Goal: Task Accomplishment & Management: Manage account settings

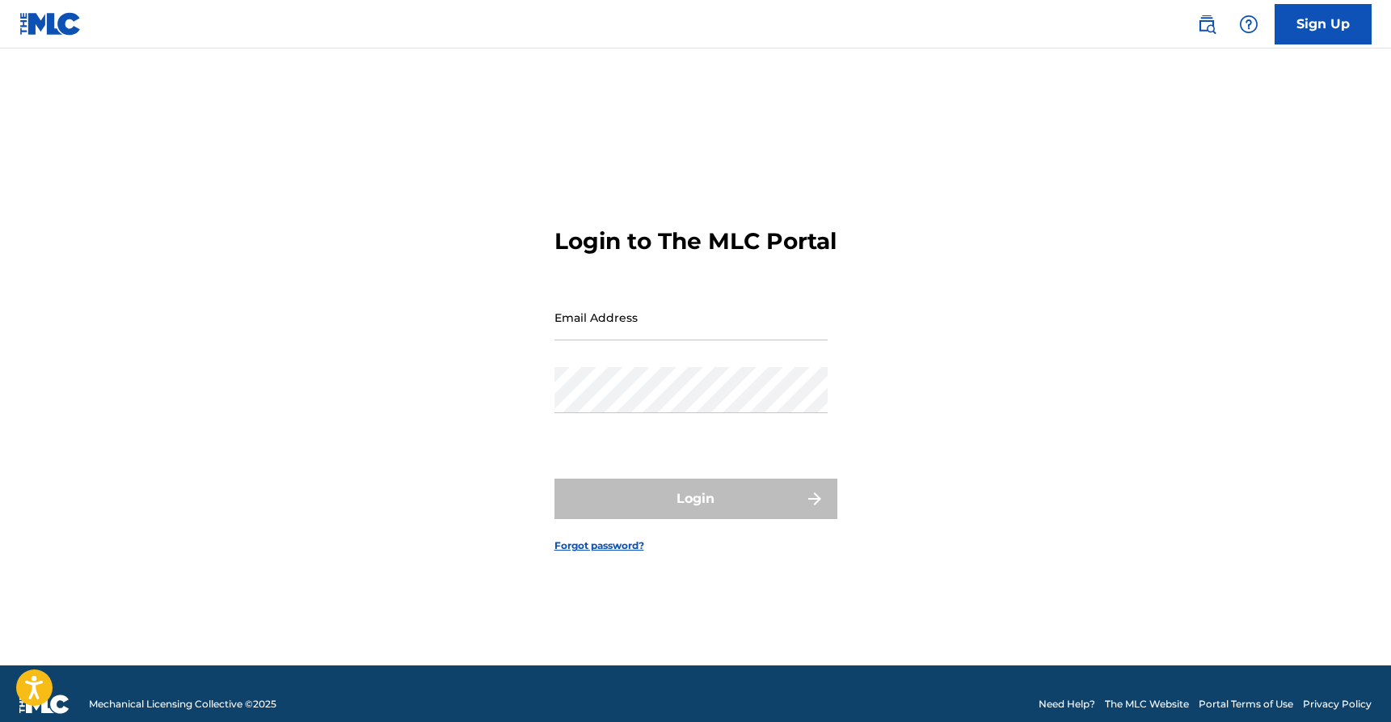
click at [627, 333] on input "Email Address" at bounding box center [691, 317] width 273 height 46
type input "[EMAIL_ADDRESS][DOMAIN_NAME]"
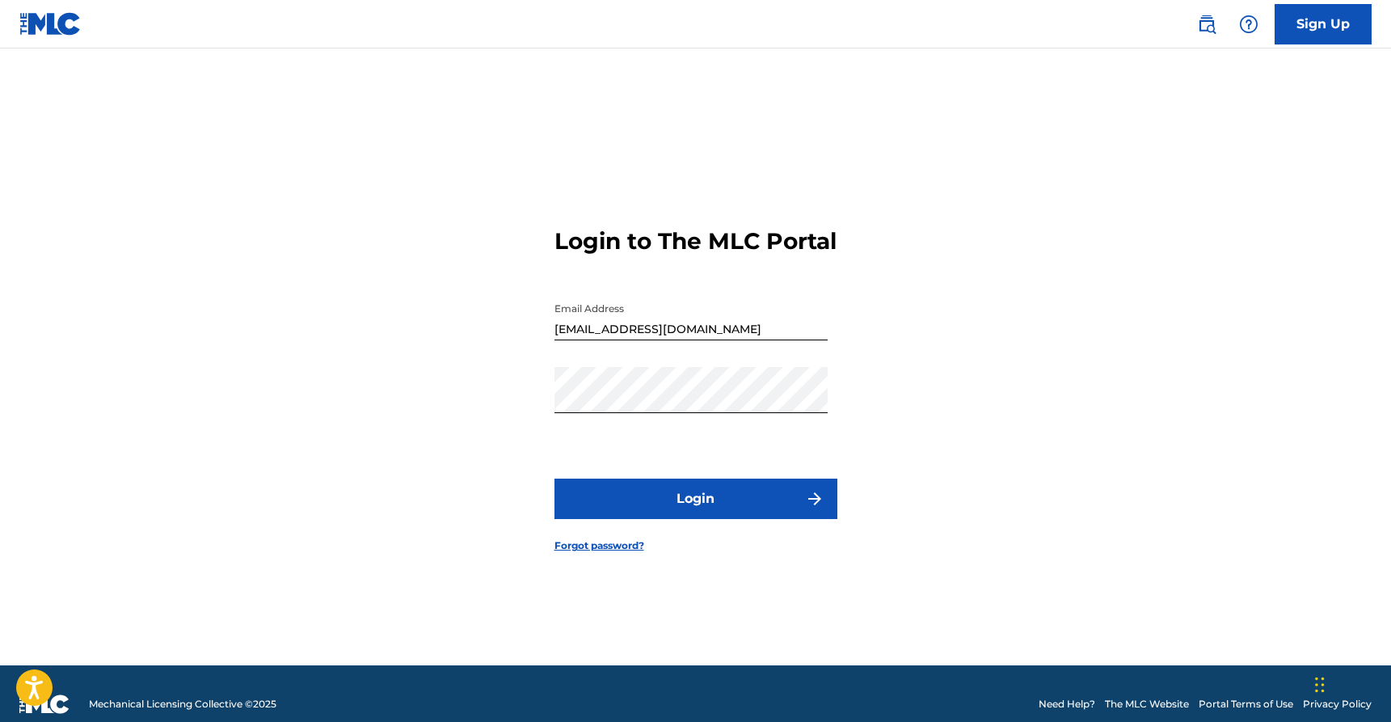
click at [658, 504] on button "Login" at bounding box center [696, 499] width 283 height 40
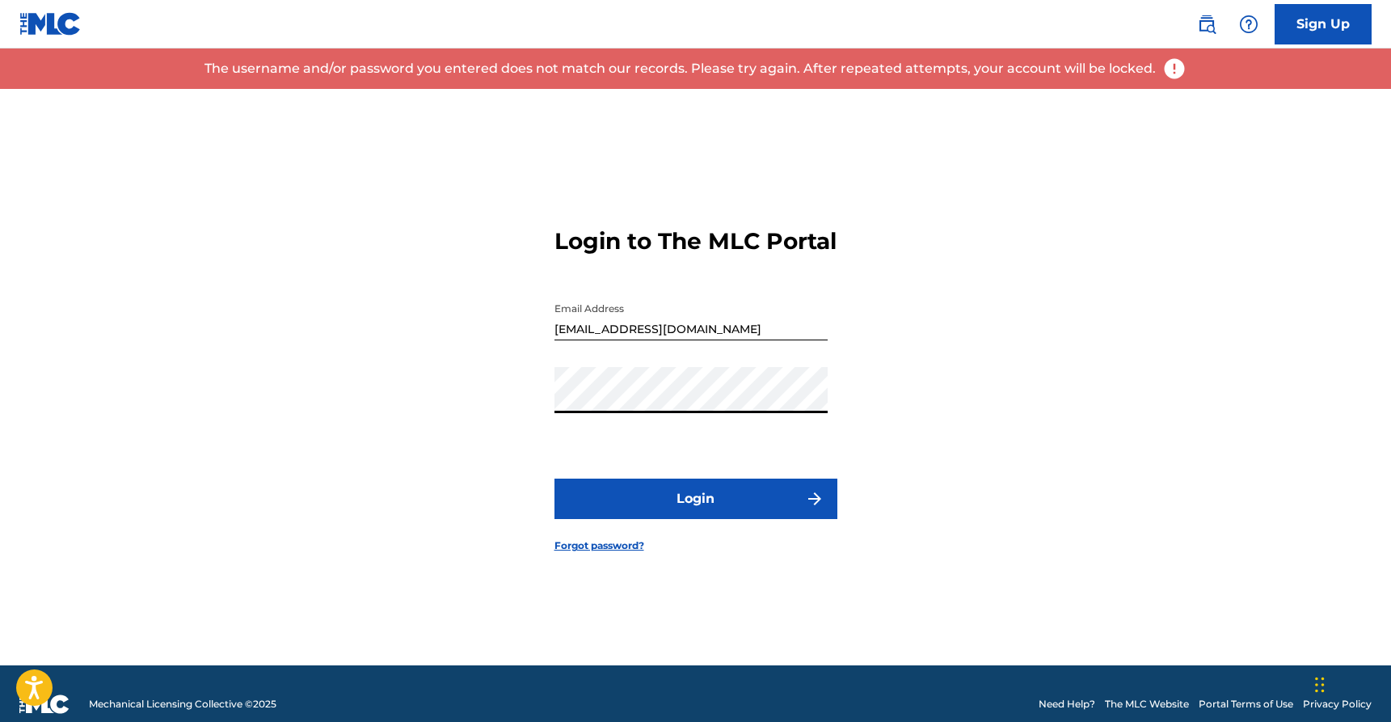
click at [410, 414] on div "Login to The MLC Portal Email Address [EMAIL_ADDRESS][DOMAIN_NAME] Password Log…" at bounding box center [696, 377] width 1132 height 576
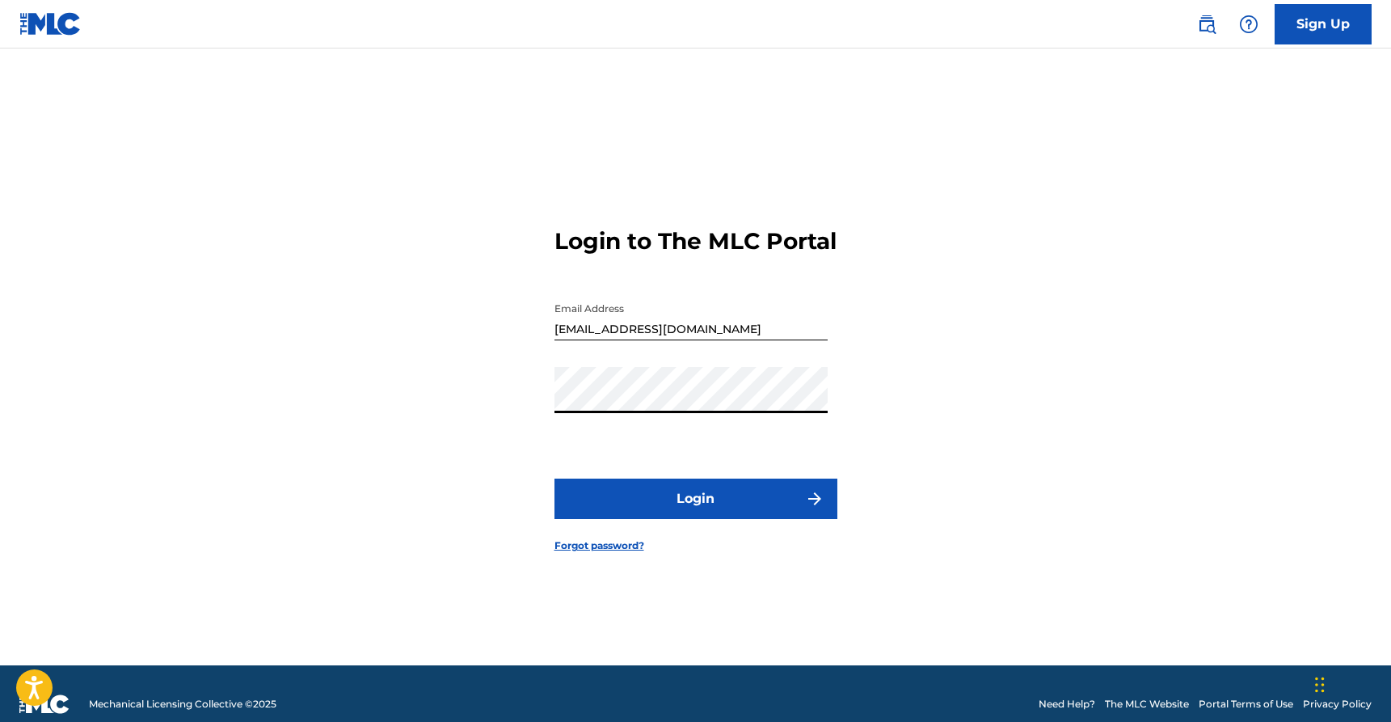
click at [648, 519] on button "Login" at bounding box center [696, 499] width 283 height 40
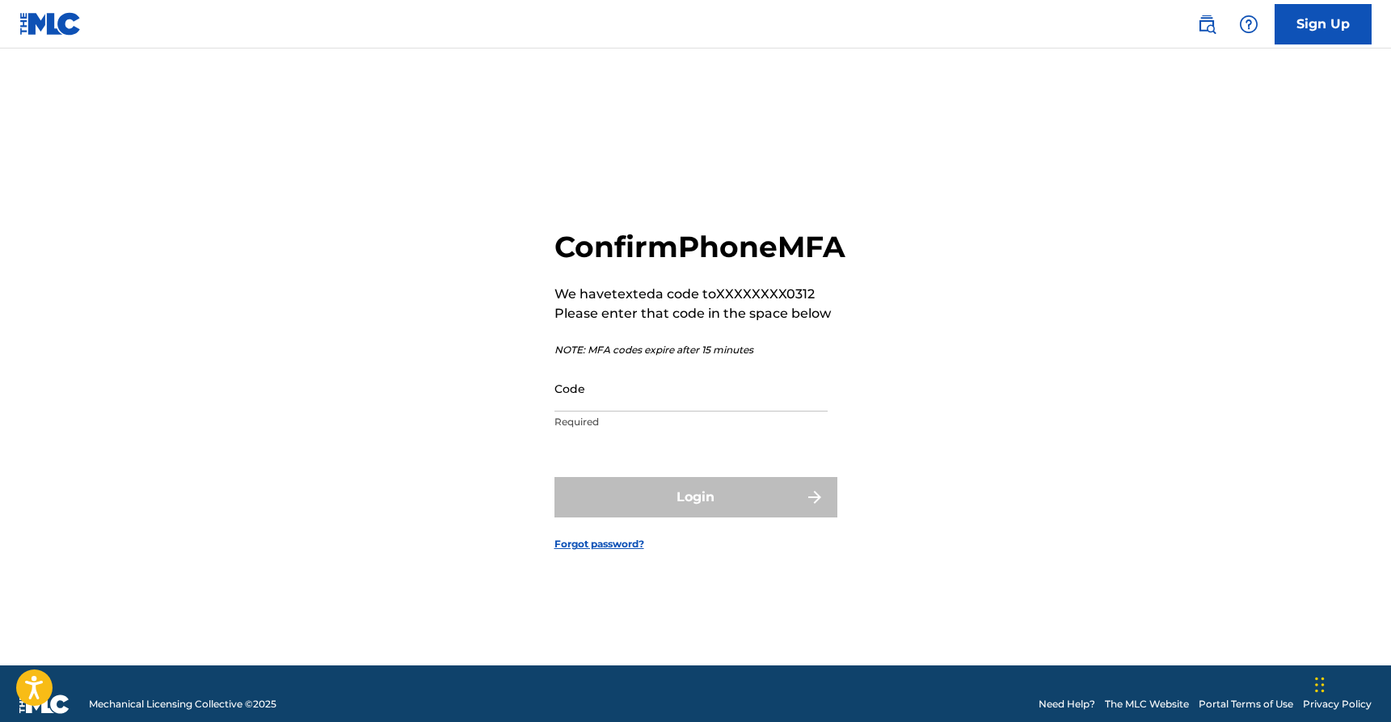
click at [618, 412] on input "Code" at bounding box center [691, 388] width 273 height 46
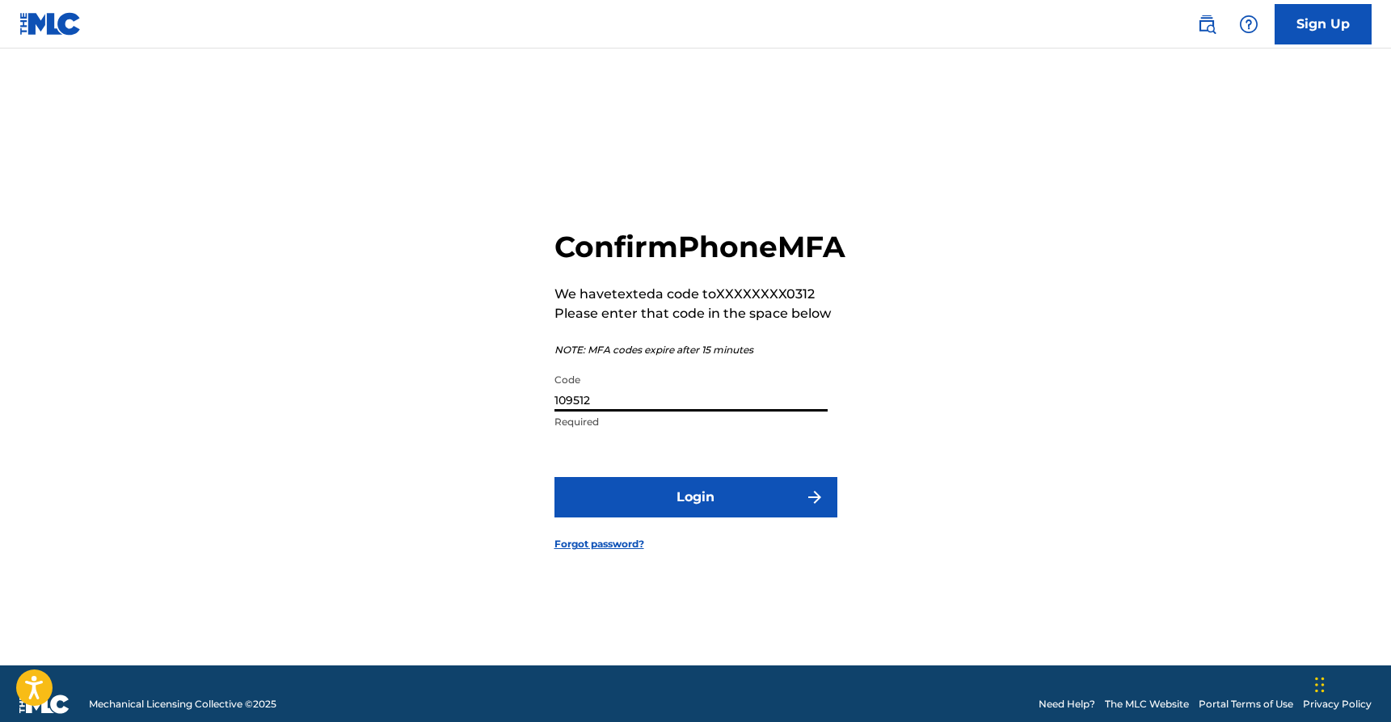
type input "109512"
click at [644, 513] on button "Login" at bounding box center [696, 497] width 283 height 40
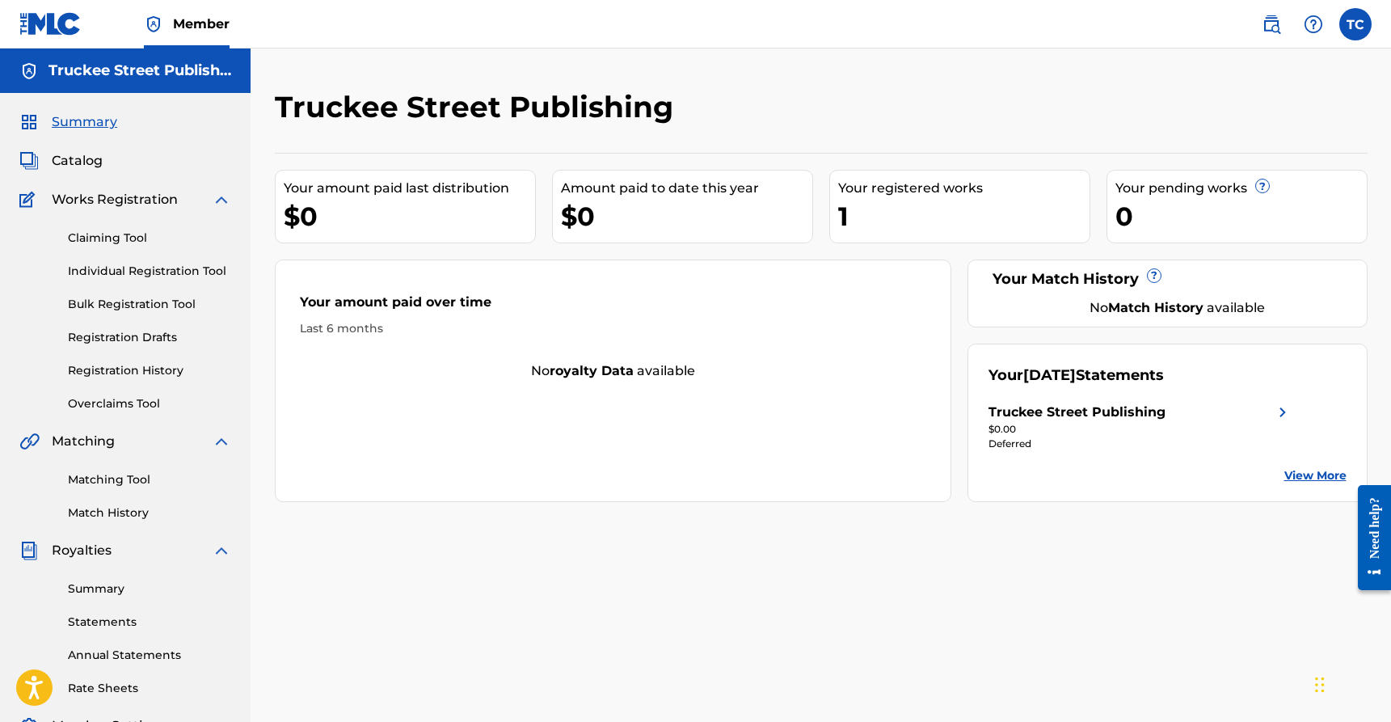
click at [87, 582] on link "Summary" at bounding box center [149, 589] width 163 height 17
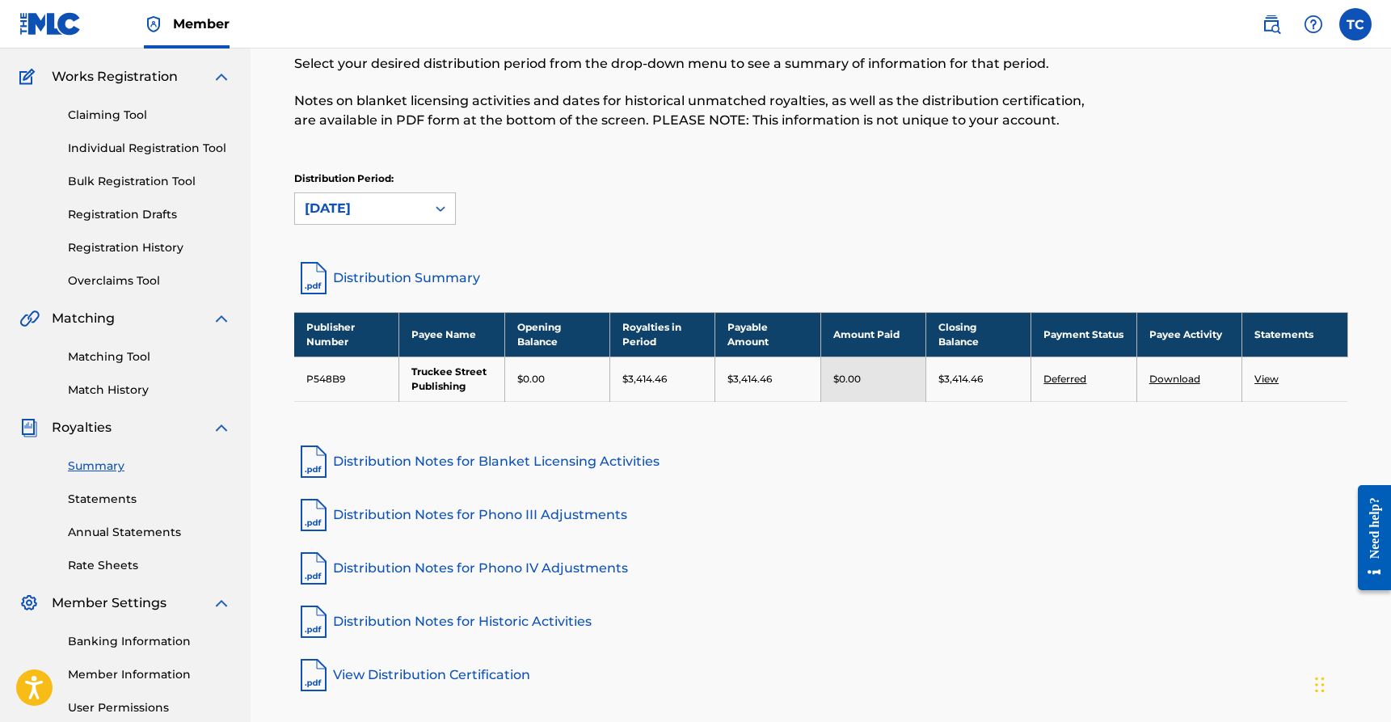
scroll to position [137, 0]
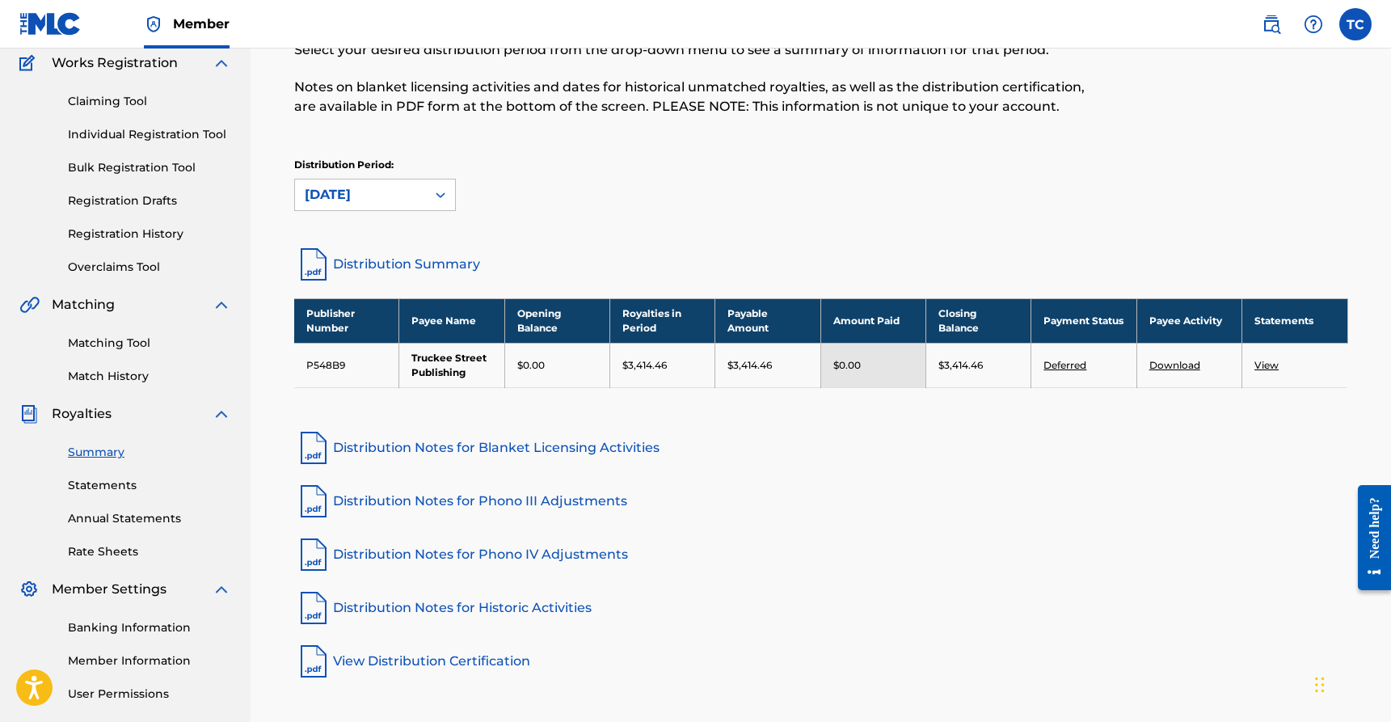
click at [87, 485] on link "Statements" at bounding box center [149, 485] width 163 height 17
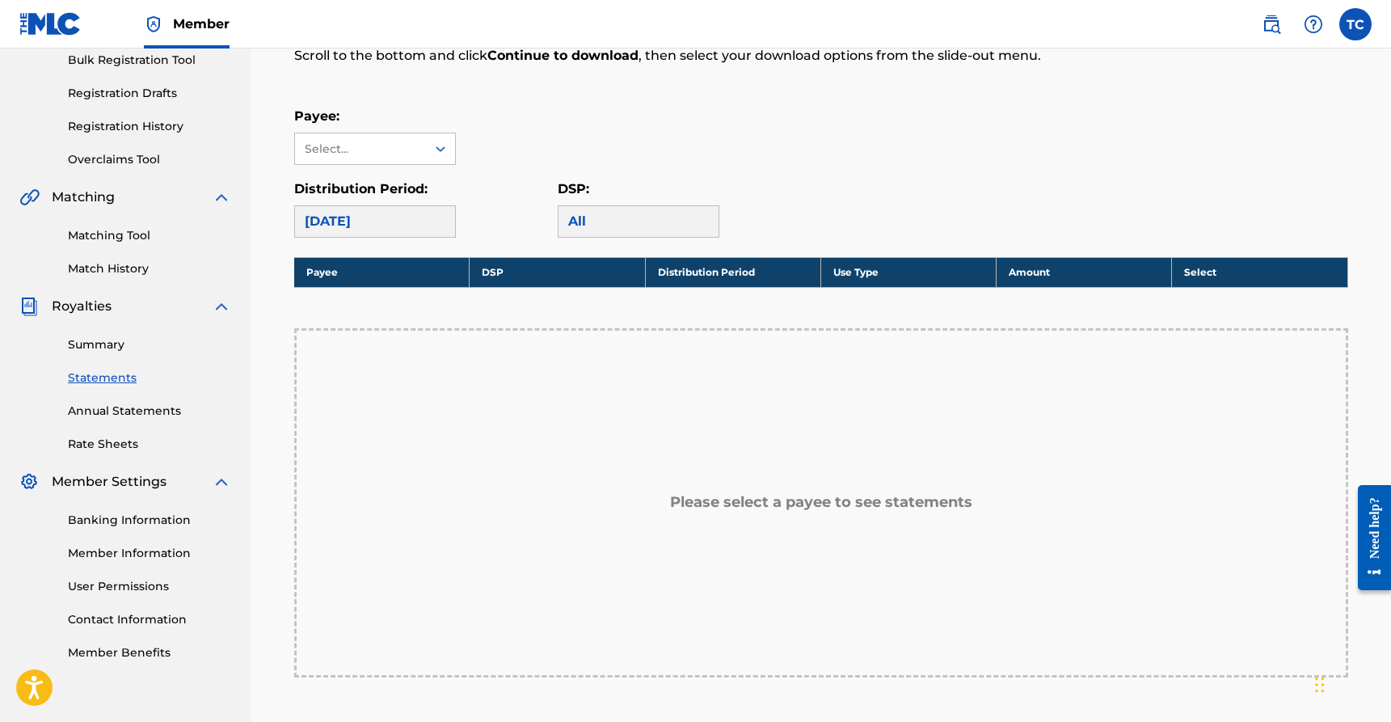
scroll to position [258, 0]
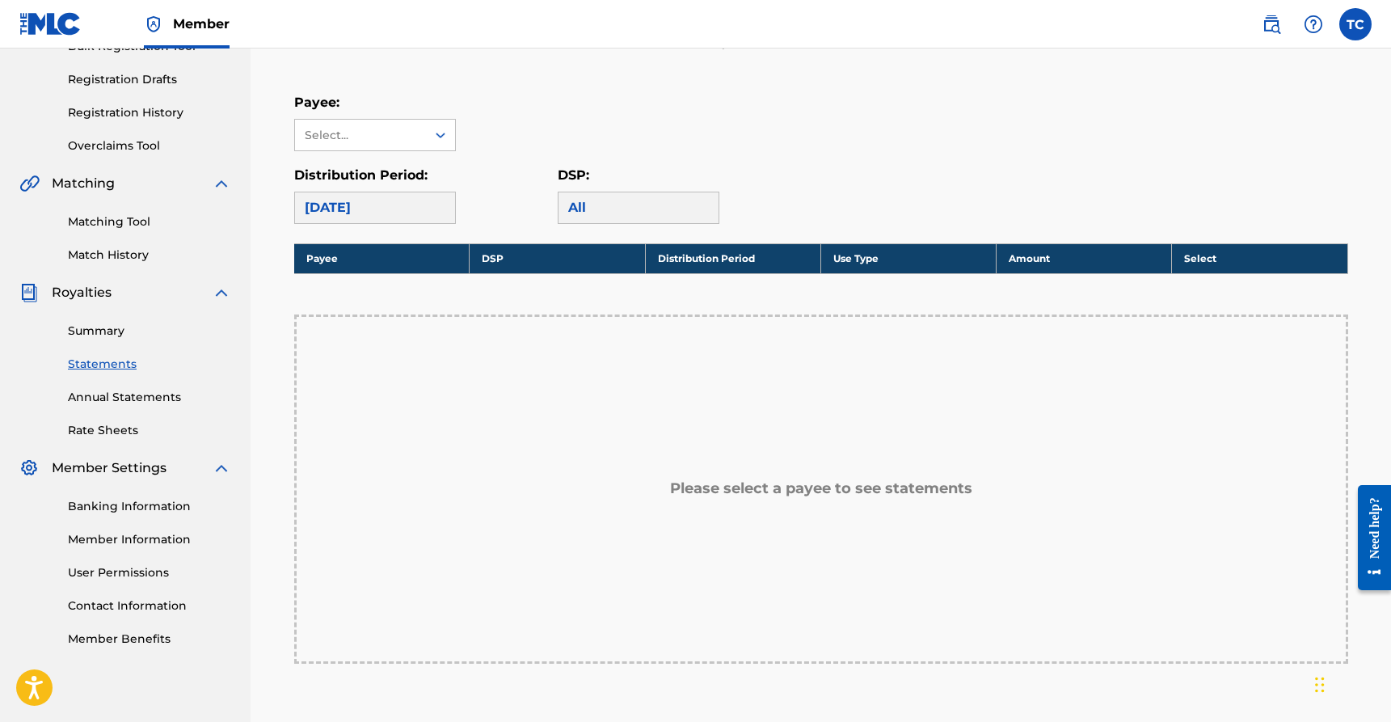
click at [386, 198] on div "[DATE]" at bounding box center [375, 208] width 162 height 32
click at [412, 220] on div "[DATE]" at bounding box center [375, 208] width 162 height 32
click at [392, 137] on div "Select..." at bounding box center [360, 135] width 110 height 17
click at [392, 176] on div "Truckee Street Publishing" at bounding box center [375, 181] width 160 height 60
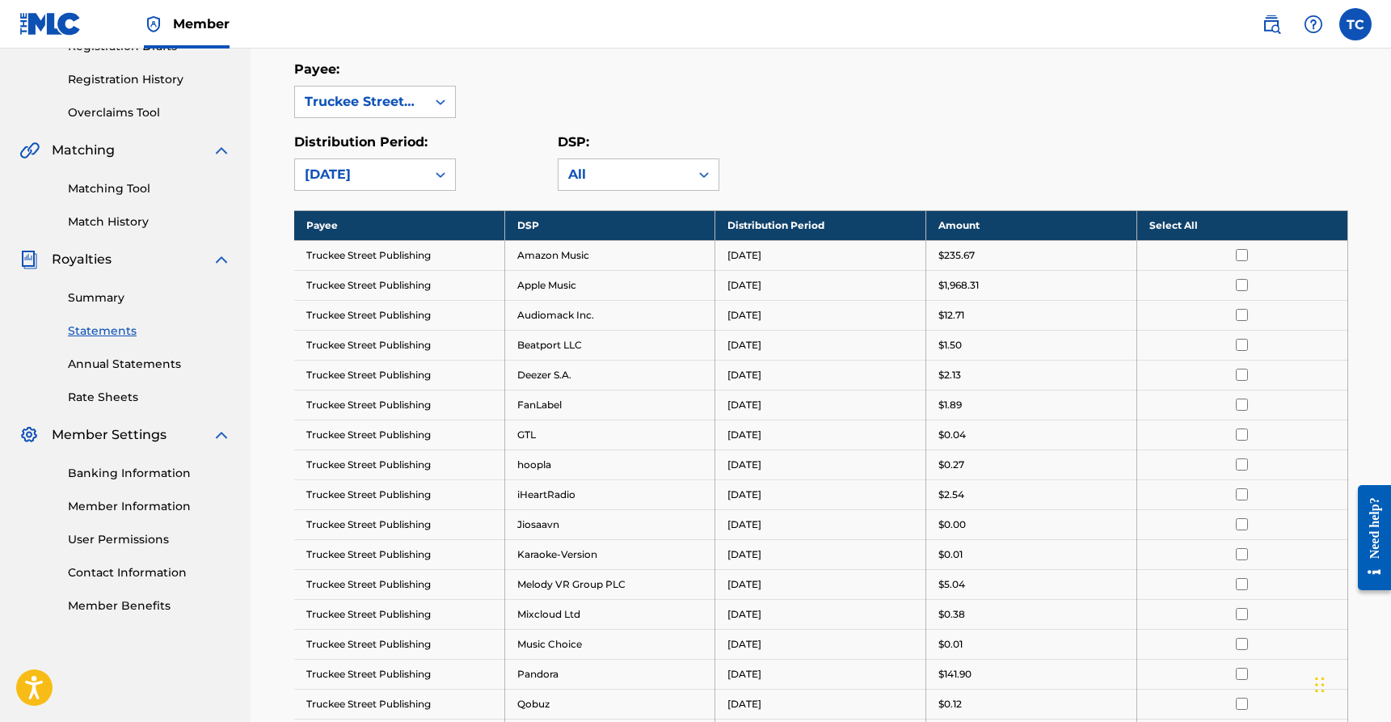
scroll to position [296, 0]
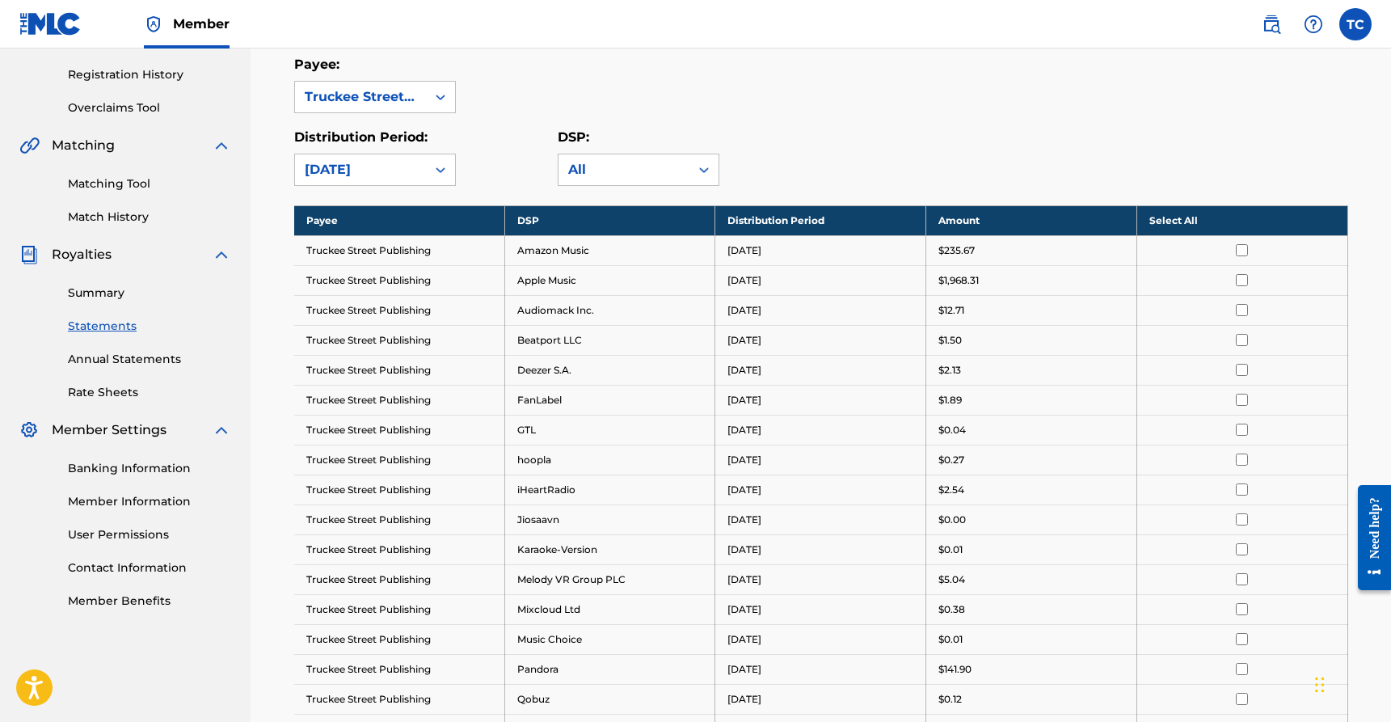
click at [149, 475] on link "Banking Information" at bounding box center [149, 468] width 163 height 17
